Goal: Transaction & Acquisition: Purchase product/service

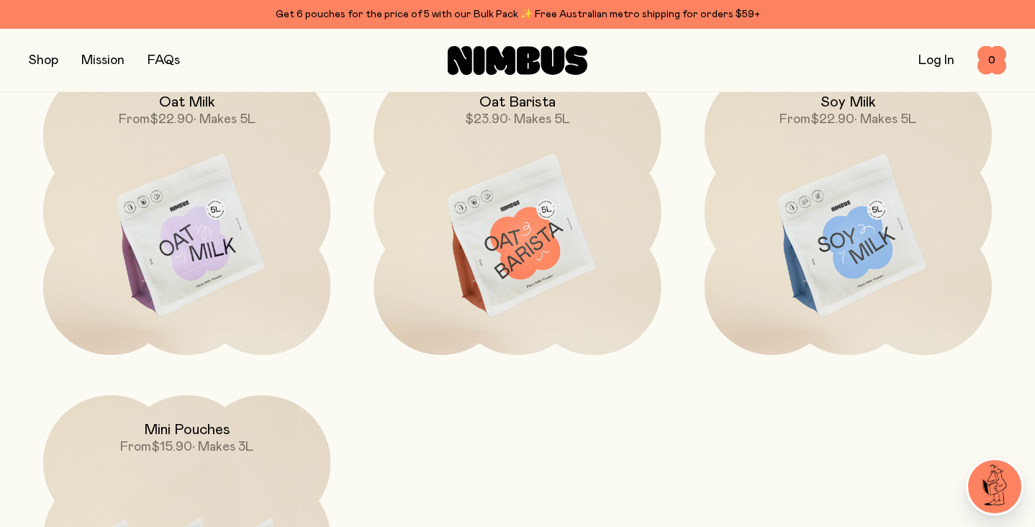
scroll to position [1242, 0]
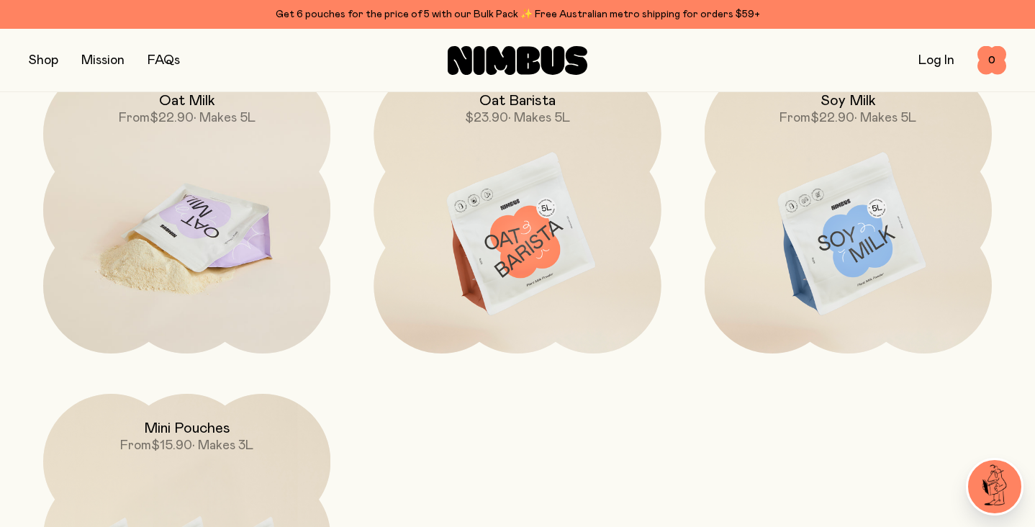
click at [246, 285] on img at bounding box center [186, 234] width 287 height 337
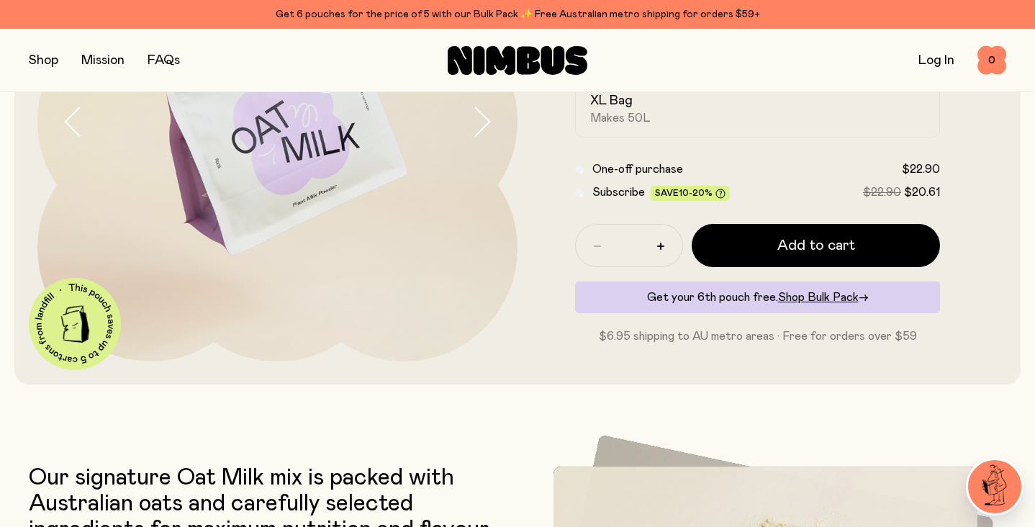
scroll to position [253, 0]
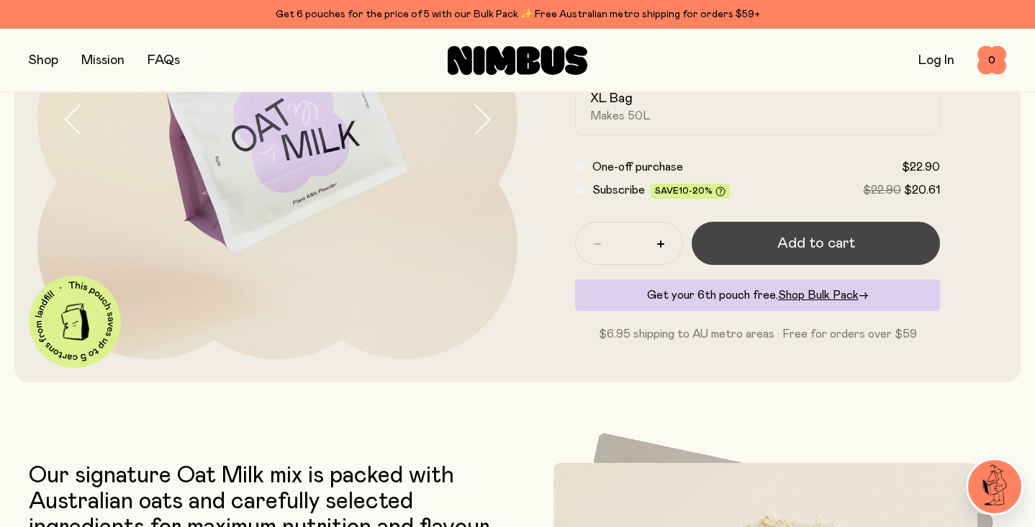
click at [831, 236] on span "Add to cart" at bounding box center [816, 243] width 78 height 20
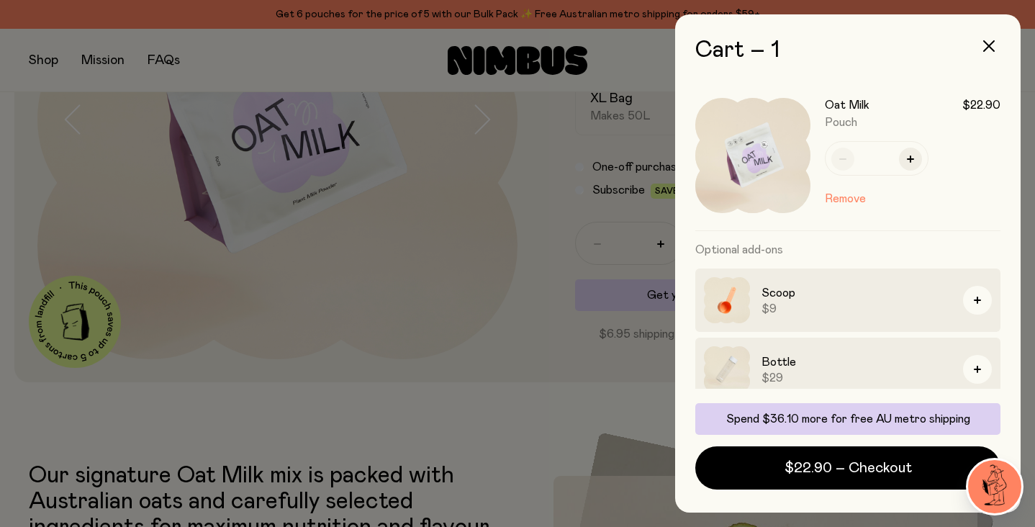
scroll to position [81, 0]
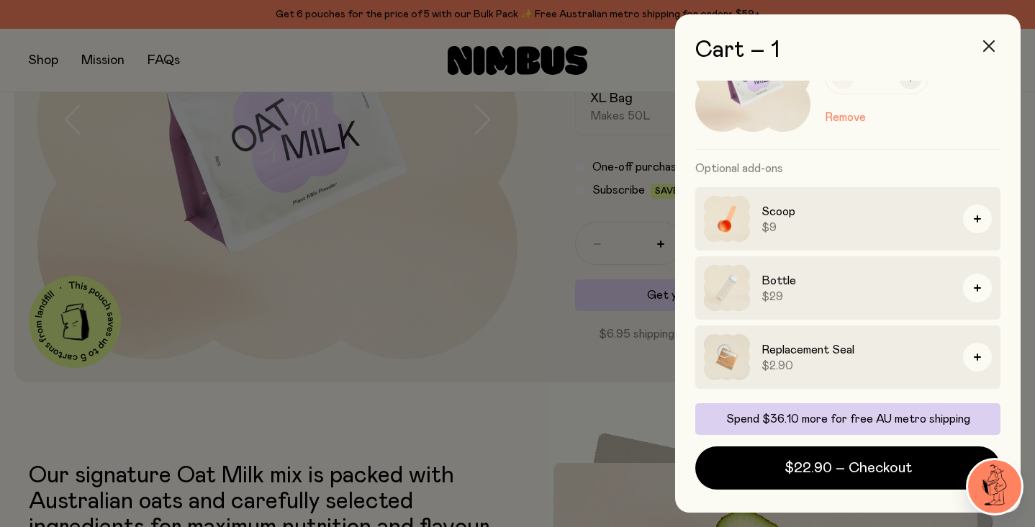
click at [984, 48] on icon "button" at bounding box center [989, 46] width 12 height 12
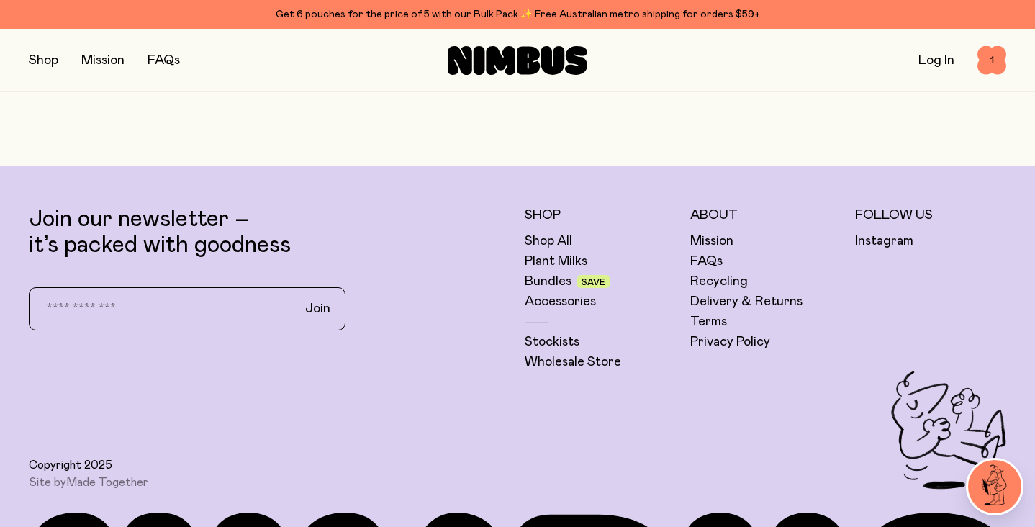
scroll to position [3499, 0]
click at [548, 272] on link "Bundles" at bounding box center [548, 280] width 47 height 17
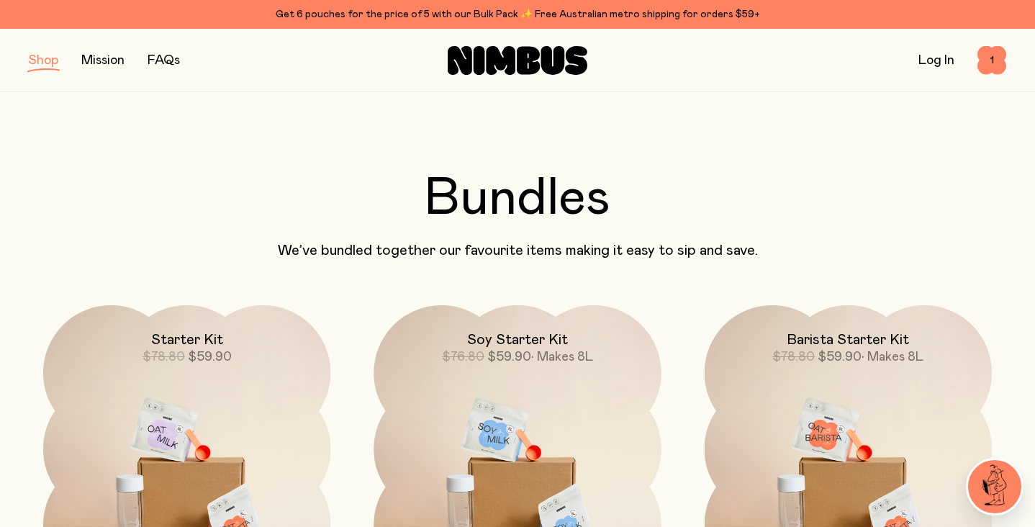
click at [977, 73] on div "Log In 1 1" at bounding box center [843, 60] width 326 height 29
click at [987, 72] on span "1" at bounding box center [991, 60] width 29 height 29
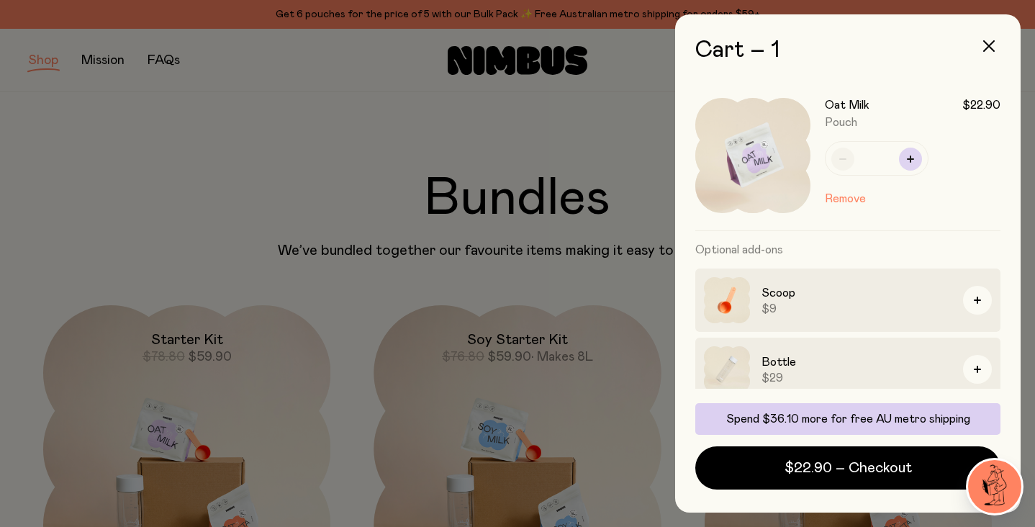
click at [903, 159] on button "button" at bounding box center [910, 159] width 23 height 23
click at [846, 163] on button "button" at bounding box center [842, 159] width 23 height 23
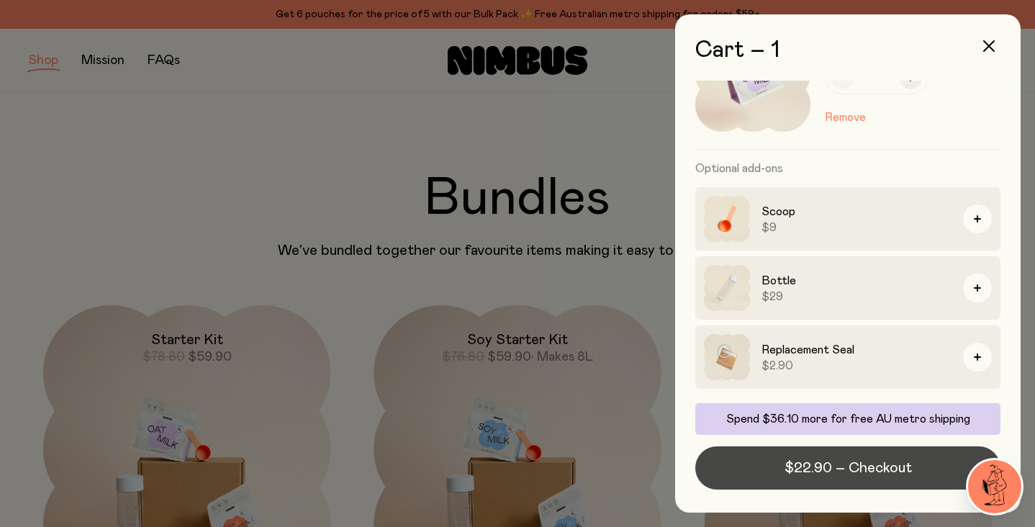
click at [827, 476] on span "$22.90 – Checkout" at bounding box center [847, 468] width 127 height 20
